Goal: Task Accomplishment & Management: Use online tool/utility

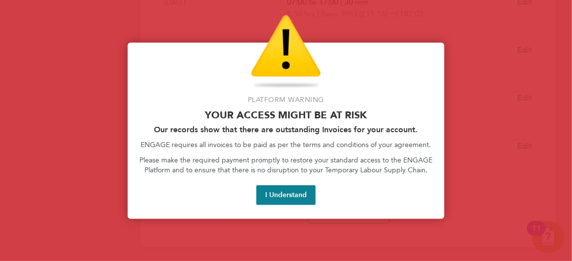
scroll to position [460, 0]
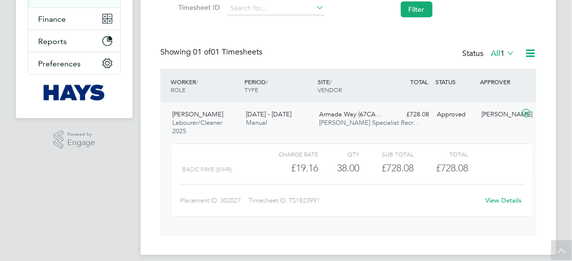
scroll to position [16, 81]
